Goal: Information Seeking & Learning: Learn about a topic

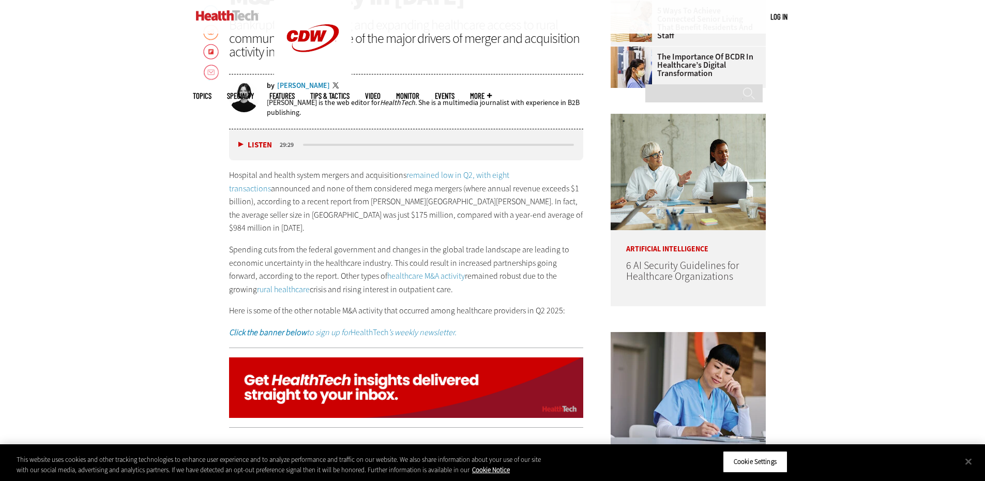
scroll to position [566, 0]
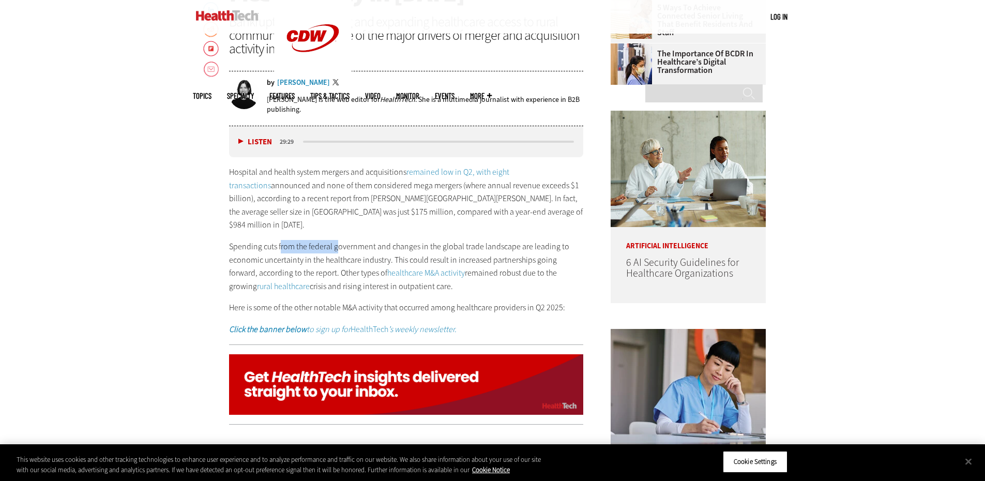
drag, startPoint x: 280, startPoint y: 235, endPoint x: 416, endPoint y: 238, distance: 136.1
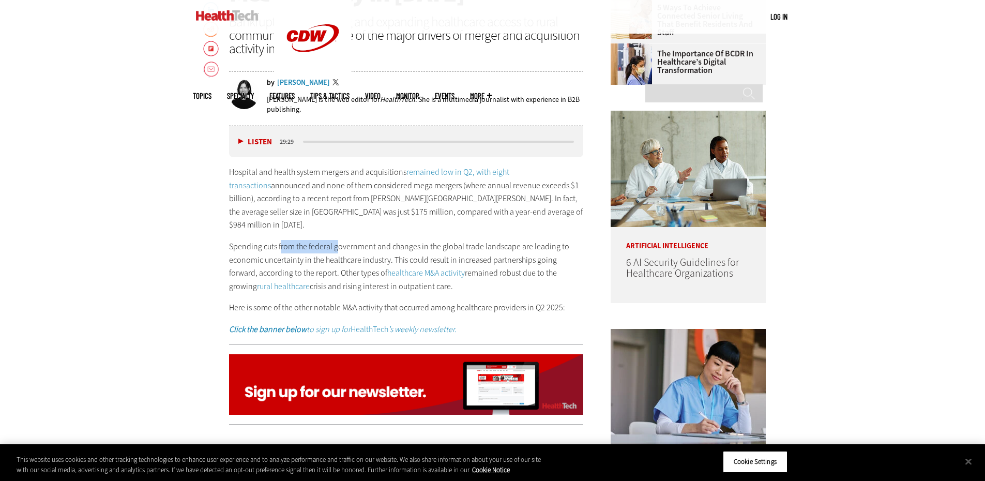
click at [372, 240] on p "Spending cuts from the federal government and changes in the global trade lands…" at bounding box center [406, 266] width 355 height 53
click at [474, 242] on p "Spending cuts from the federal government and changes in the global trade lands…" at bounding box center [406, 266] width 355 height 53
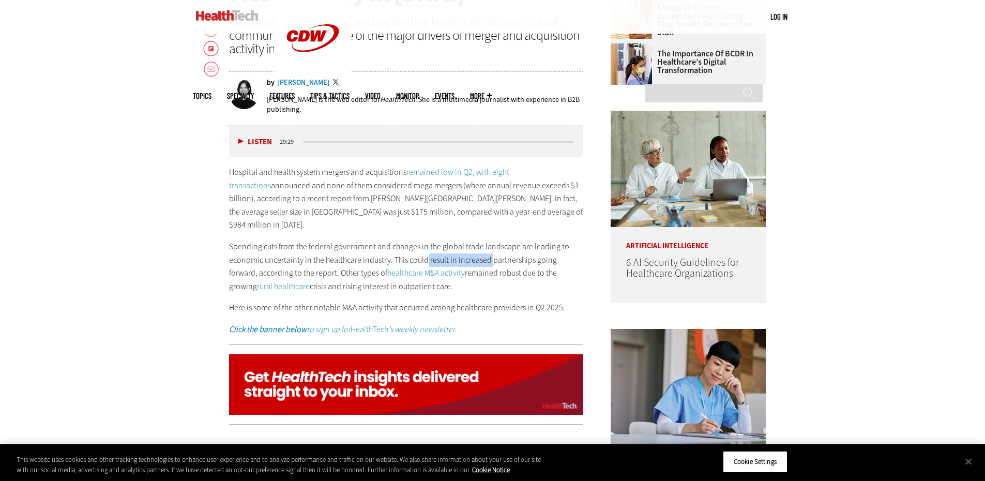
drag, startPoint x: 494, startPoint y: 246, endPoint x: 506, endPoint y: 247, distance: 11.9
click at [499, 246] on p "Spending cuts from the federal government and changes in the global trade lands…" at bounding box center [406, 266] width 355 height 53
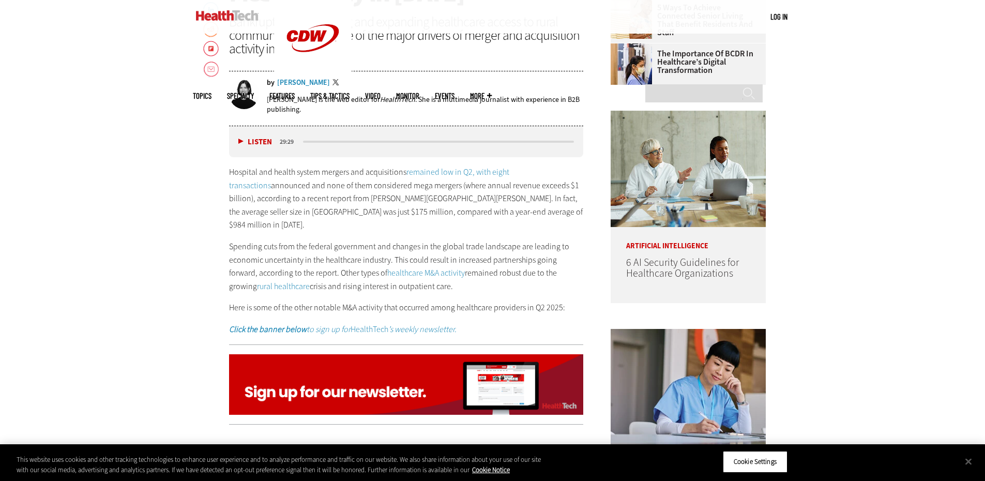
click at [519, 261] on p "Spending cuts from the federal government and changes in the global trade lands…" at bounding box center [406, 266] width 355 height 53
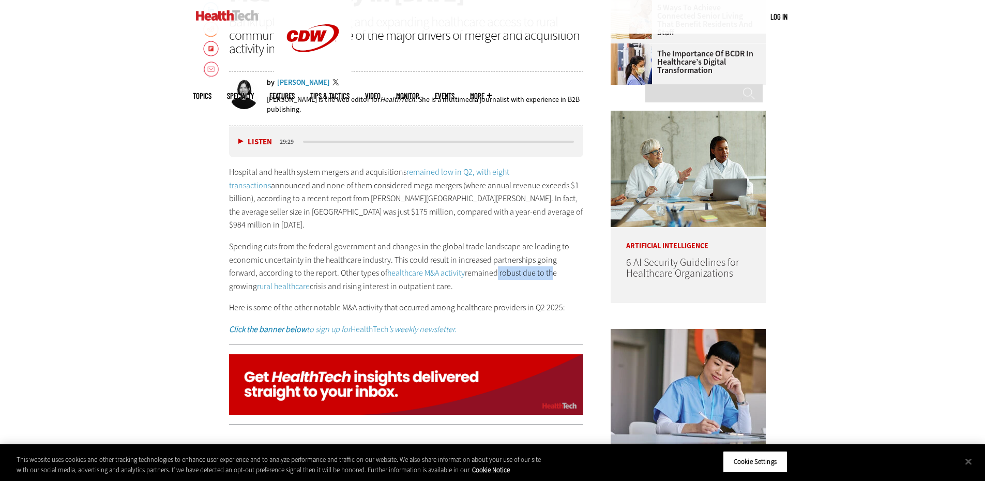
drag, startPoint x: 465, startPoint y: 258, endPoint x: 528, endPoint y: 265, distance: 62.9
click at [520, 260] on p "Spending cuts from the federal government and changes in the global trade lands…" at bounding box center [406, 266] width 355 height 53
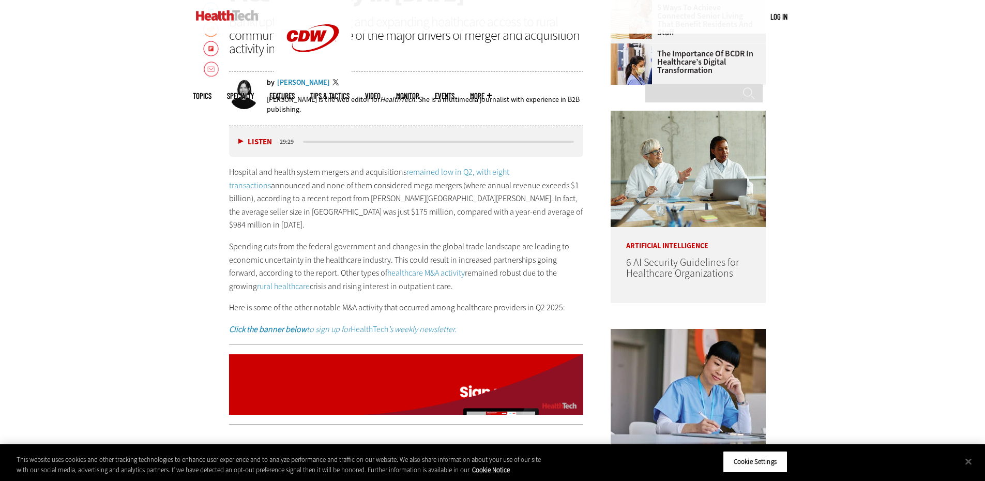
click at [528, 277] on p "Spending cuts from the federal government and changes in the global trade lands…" at bounding box center [406, 266] width 355 height 53
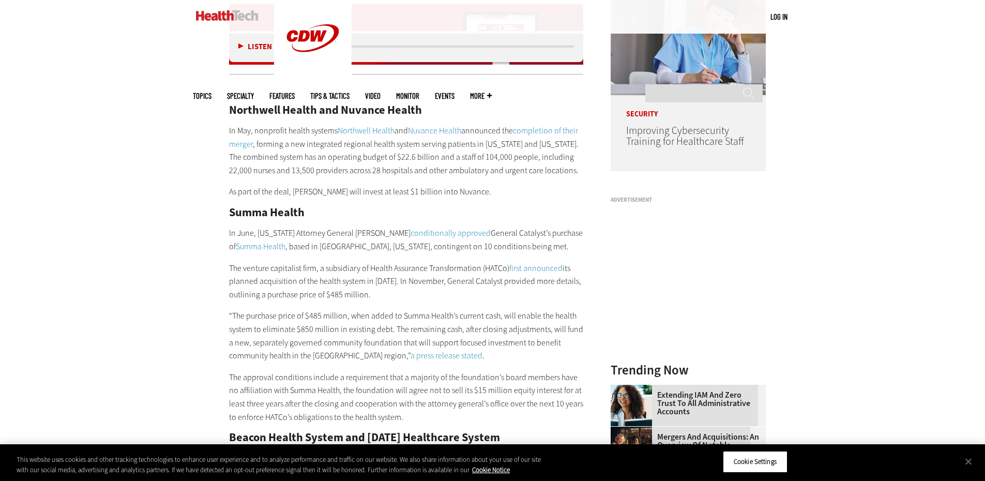
scroll to position [928, 0]
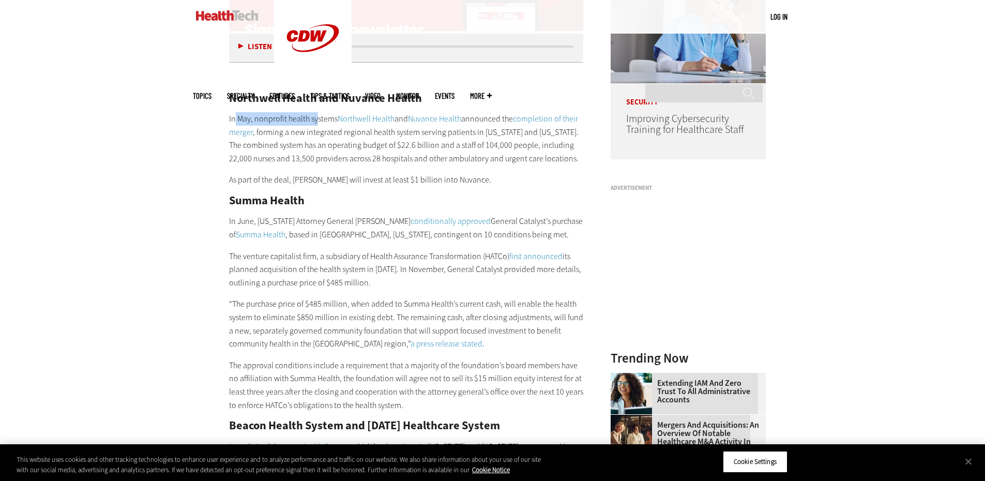
drag, startPoint x: 234, startPoint y: 104, endPoint x: 320, endPoint y: 105, distance: 85.3
click at [319, 112] on p "In May, nonprofit health systems Northwell Health and Nuvance Health announced …" at bounding box center [406, 138] width 355 height 53
click at [328, 114] on p "In May, nonprofit health systems Northwell Health and Nuvance Health announced …" at bounding box center [406, 138] width 355 height 53
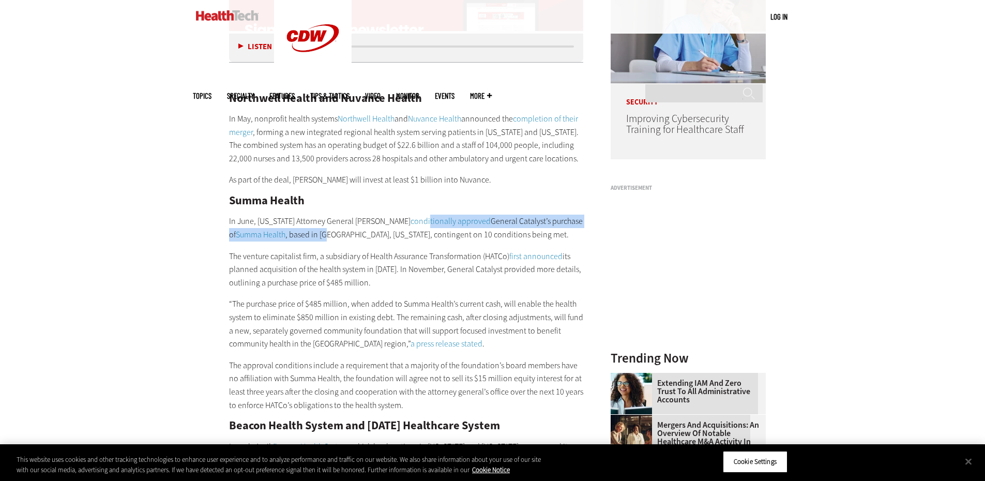
click at [392, 215] on p "In June, [US_STATE] Attorney General [PERSON_NAME] conditionally approved Gener…" at bounding box center [406, 228] width 355 height 26
click at [424, 225] on p "In June, [US_STATE] Attorney General [PERSON_NAME] conditionally approved Gener…" at bounding box center [406, 228] width 355 height 26
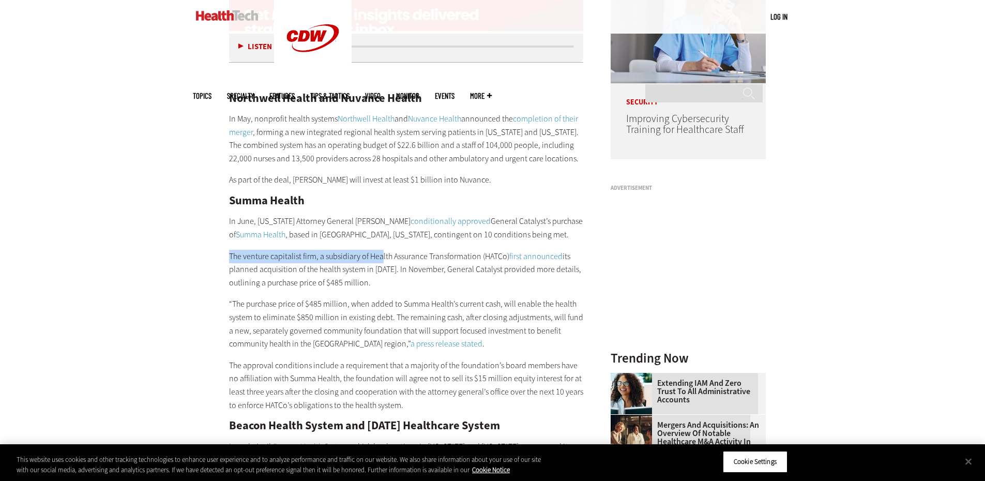
drag, startPoint x: 337, startPoint y: 237, endPoint x: 400, endPoint y: 238, distance: 63.6
click at [421, 250] on p "The venture capitalist firm, a subsidiary of Health Assurance Transformation (H…" at bounding box center [406, 270] width 355 height 40
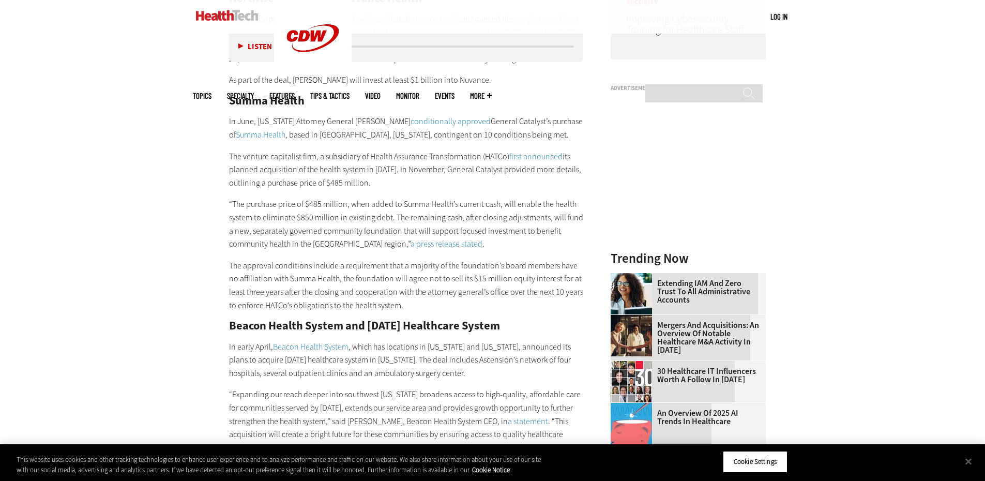
scroll to position [1032, 0]
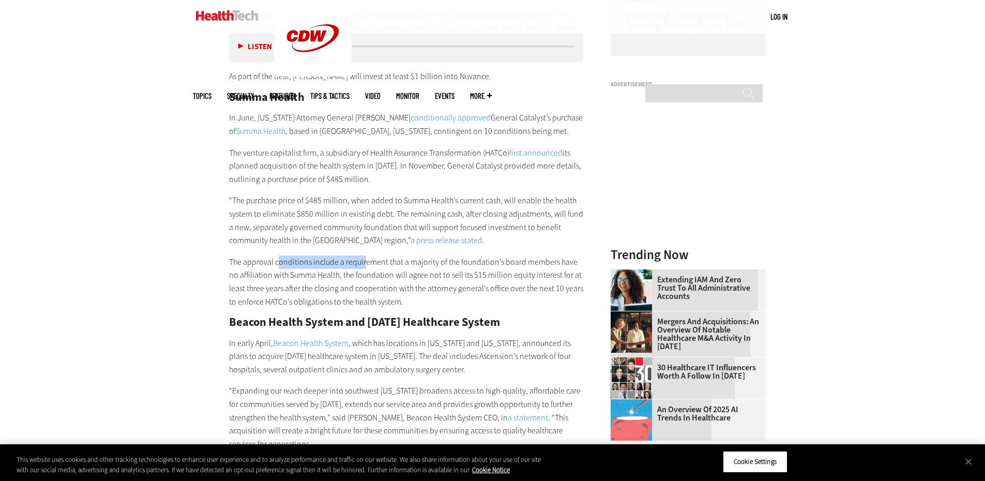
drag, startPoint x: 276, startPoint y: 255, endPoint x: 387, endPoint y: 244, distance: 111.2
click at [373, 256] on p "The approval conditions include a requirement that a majority of the foundation…" at bounding box center [406, 282] width 355 height 53
click at [411, 256] on p "The approval conditions include a requirement that a majority of the foundation…" at bounding box center [406, 282] width 355 height 53
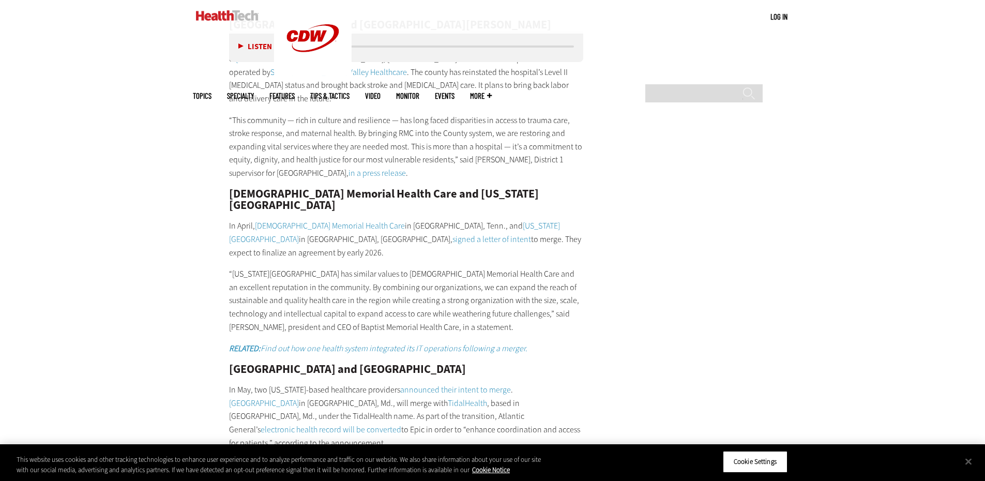
scroll to position [2428, 0]
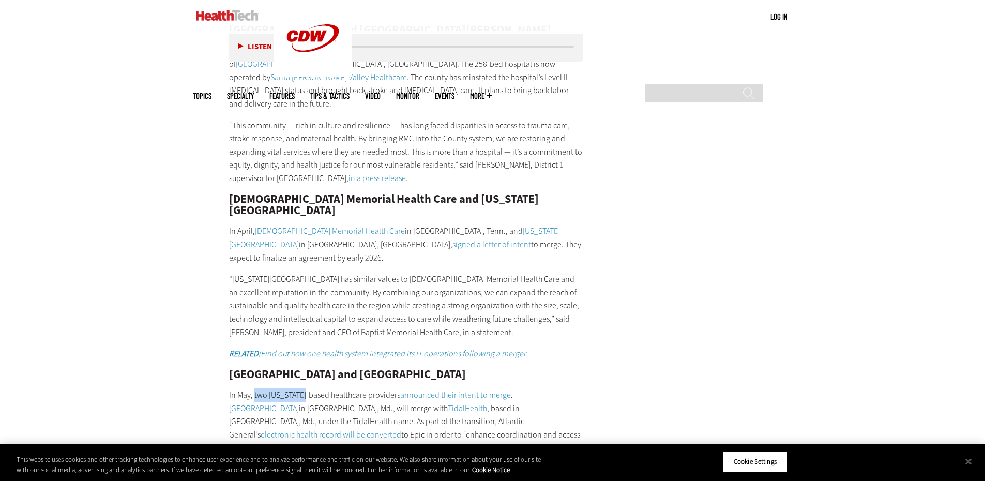
drag, startPoint x: 297, startPoint y: 257, endPoint x: 309, endPoint y: 256, distance: 12.5
click at [319, 388] on p "In May, two [US_STATE]-based healthcare providers announced their intent to mer…" at bounding box center [406, 421] width 355 height 66
drag, startPoint x: 312, startPoint y: 262, endPoint x: 359, endPoint y: 266, distance: 47.8
click at [360, 388] on p "In May, two [US_STATE]-based healthcare providers announced their intent to mer…" at bounding box center [406, 421] width 355 height 66
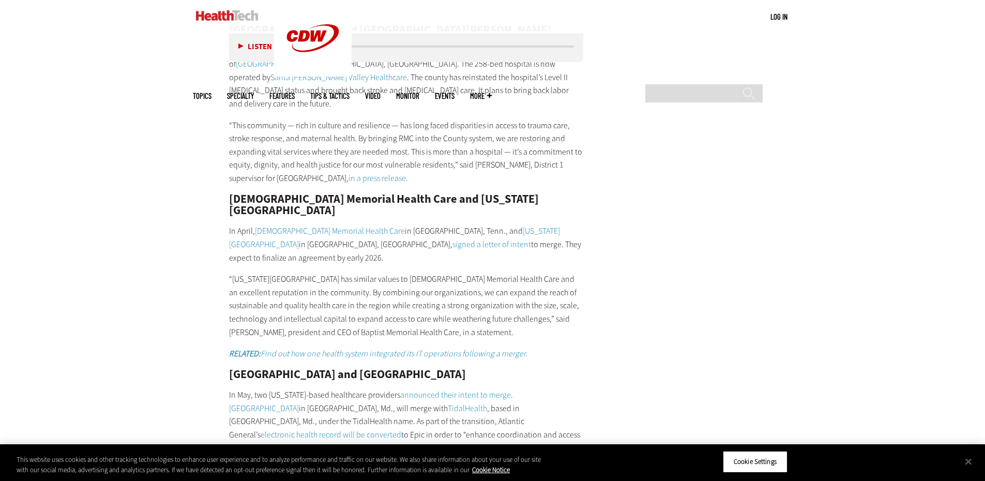
click at [352, 388] on p "In May, two [US_STATE]-based healthcare providers announced their intent to mer…" at bounding box center [406, 421] width 355 height 66
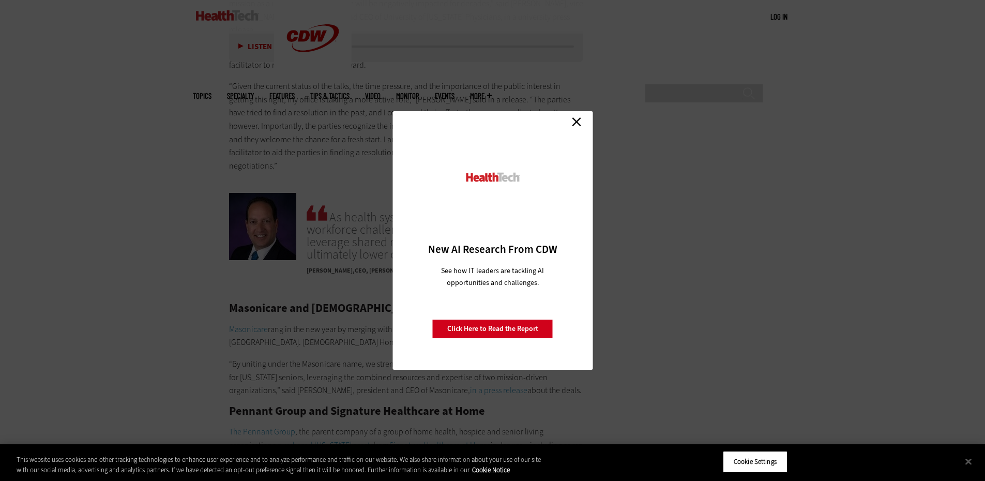
scroll to position [5273, 0]
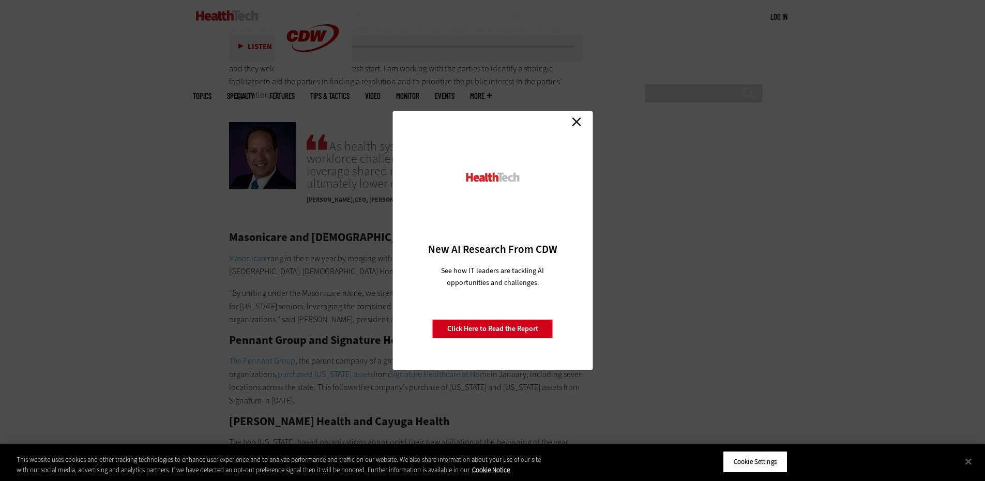
click at [576, 124] on link "Close" at bounding box center [577, 122] width 16 height 16
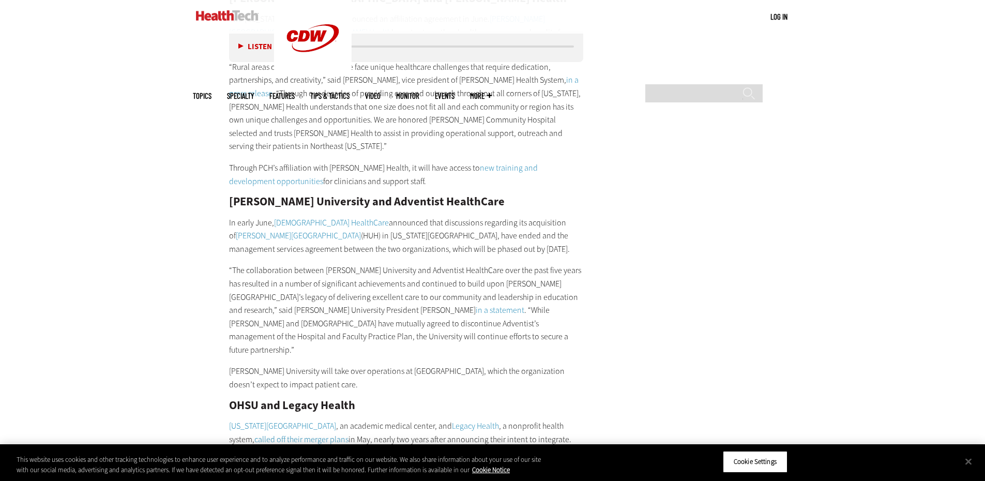
scroll to position [3304, 0]
